Goal: Task Accomplishment & Management: Manage account settings

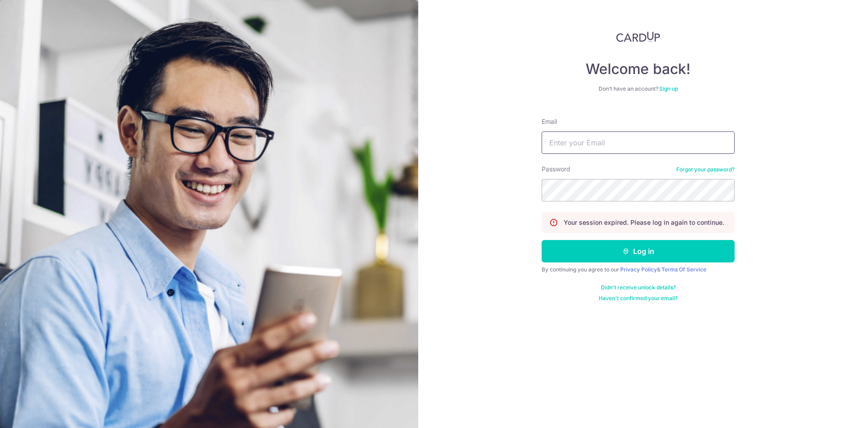
click at [558, 151] on input "Email" at bounding box center [638, 143] width 193 height 22
type input "[EMAIL_ADDRESS][DOMAIN_NAME]"
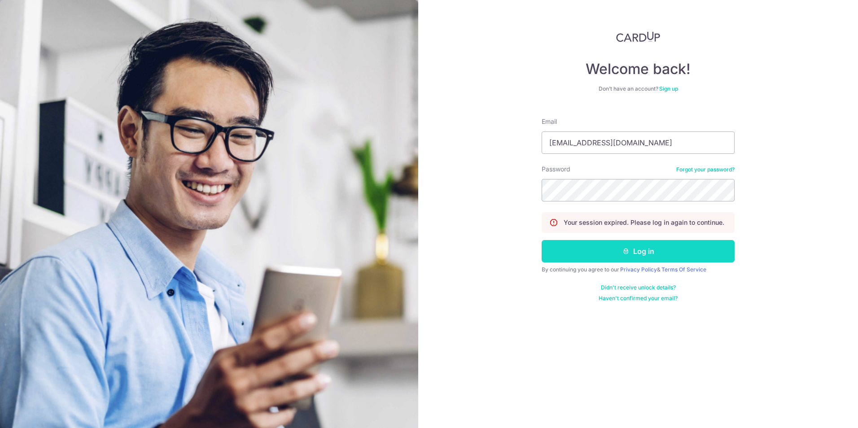
click at [623, 253] on icon "submit" at bounding box center [626, 251] width 7 height 7
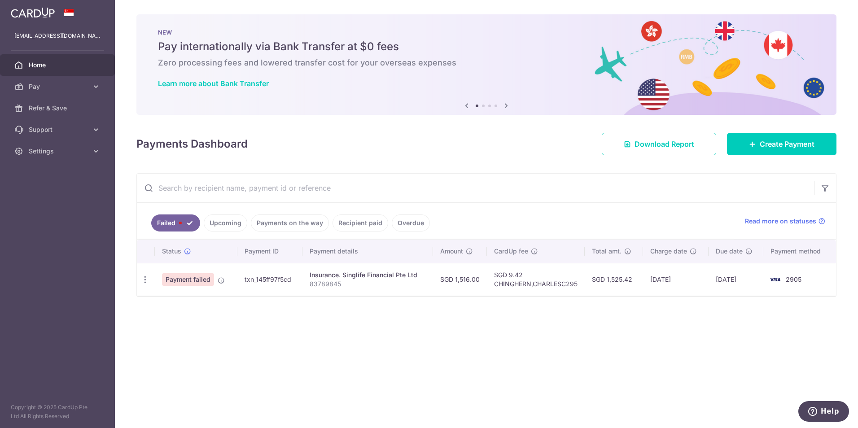
click at [236, 224] on link "Upcoming" at bounding box center [226, 223] width 44 height 17
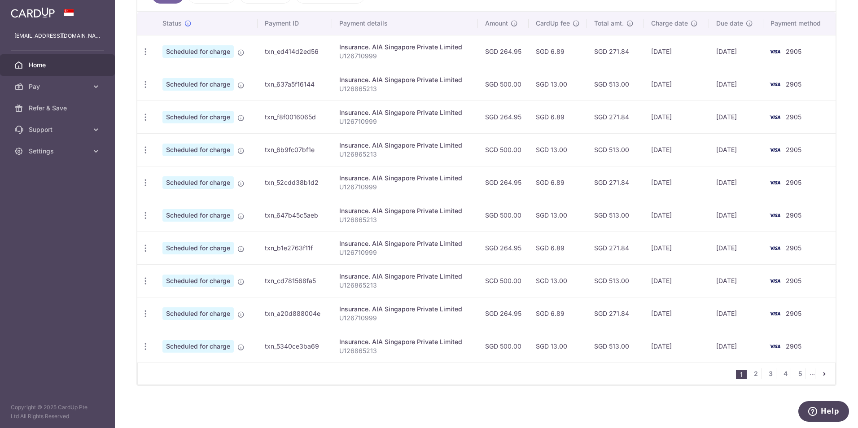
scroll to position [41, 0]
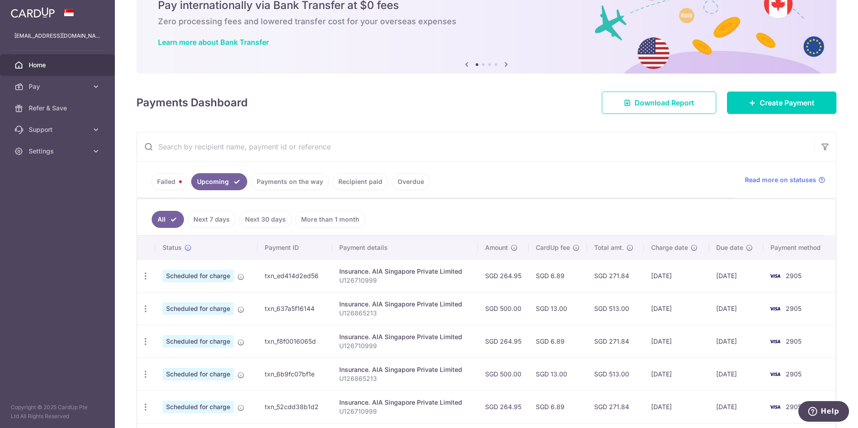
click at [174, 180] on link "Failed" at bounding box center [169, 181] width 36 height 17
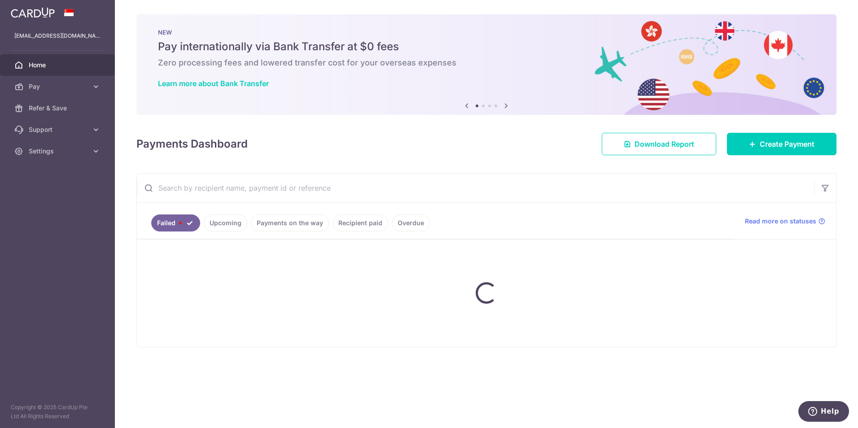
scroll to position [0, 0]
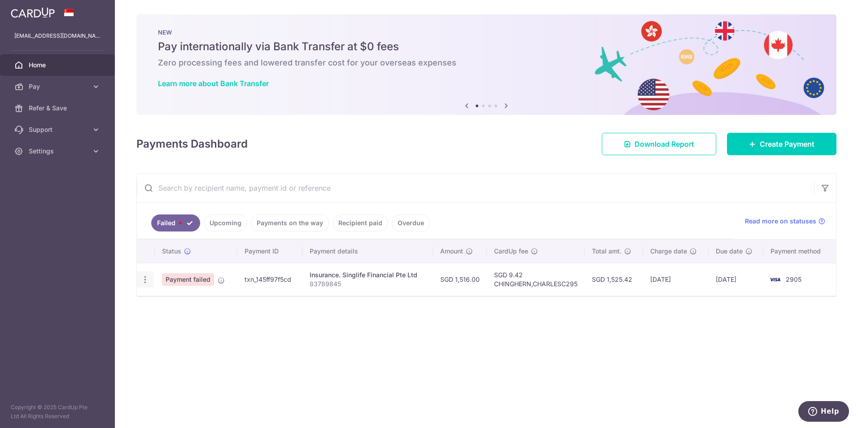
click at [144, 282] on icon "button" at bounding box center [144, 279] width 9 height 9
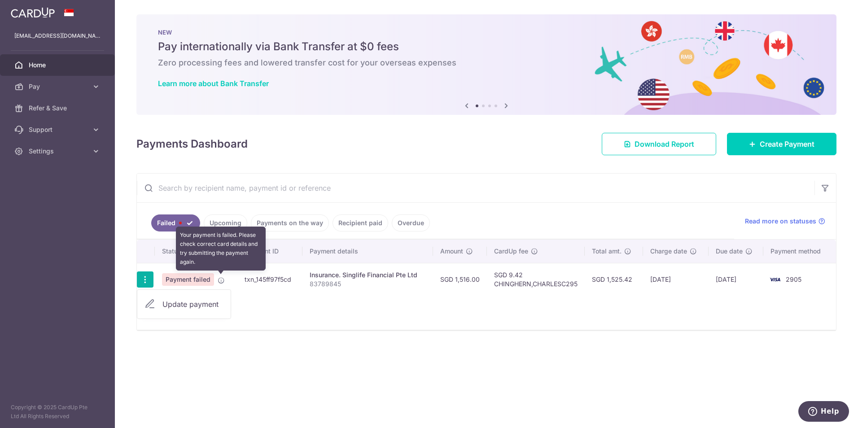
click at [219, 280] on icon at bounding box center [221, 280] width 7 height 7
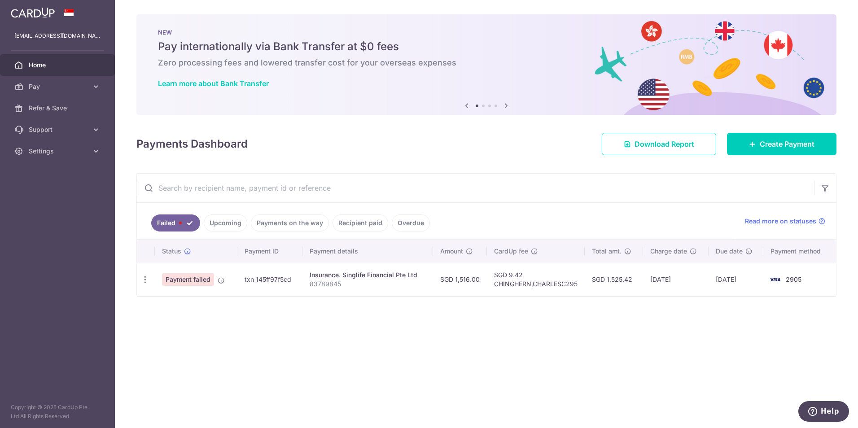
click at [760, 278] on td "[DATE]" at bounding box center [736, 279] width 55 height 33
click at [414, 225] on link "Overdue" at bounding box center [411, 223] width 38 height 17
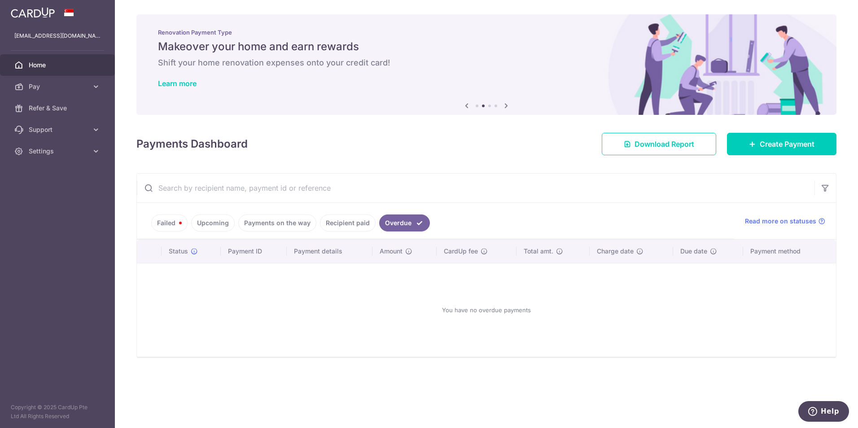
click at [169, 223] on link "Failed" at bounding box center [169, 223] width 36 height 17
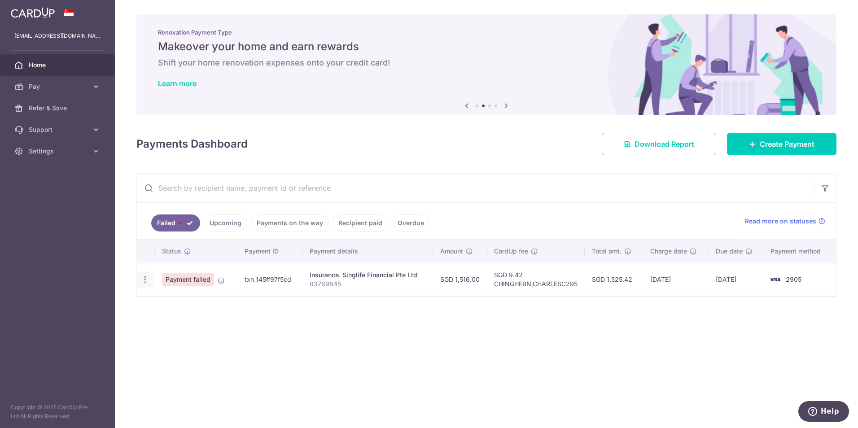
click at [143, 279] on icon "button" at bounding box center [144, 279] width 9 height 9
click at [169, 303] on span "Update payment" at bounding box center [192, 304] width 61 height 11
radio input "true"
type input "1,516.00"
type input "83789845"
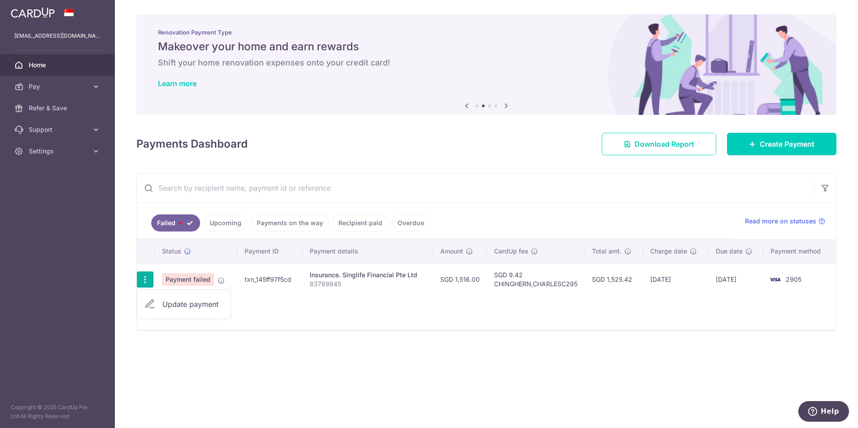
type input "CHINGHERN,CHARLESC295"
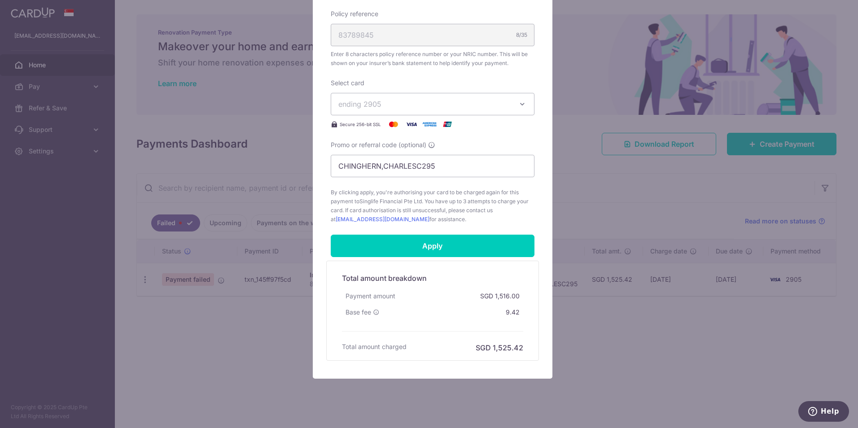
scroll to position [298, 0]
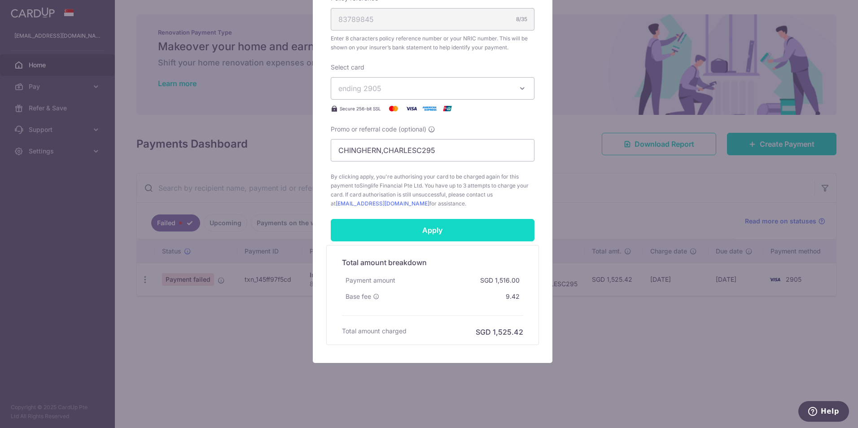
click at [433, 229] on input "Apply" at bounding box center [433, 230] width 204 height 22
